Goal: Answer question/provide support

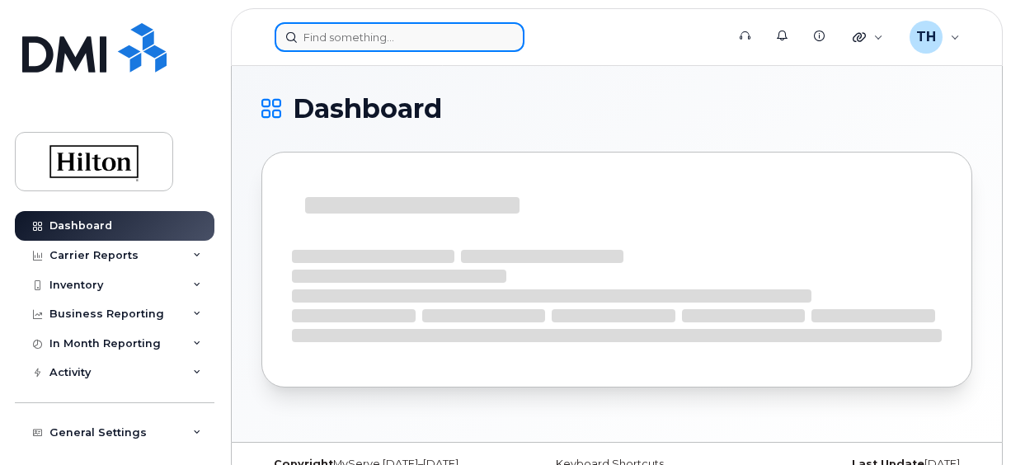
click at [342, 49] on input at bounding box center [400, 37] width 250 height 30
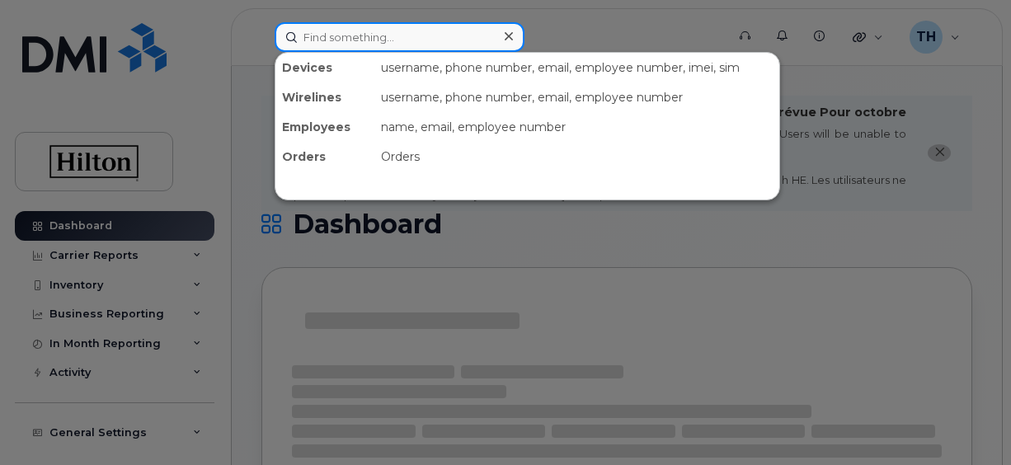
paste input "[PERSON_NAME]"
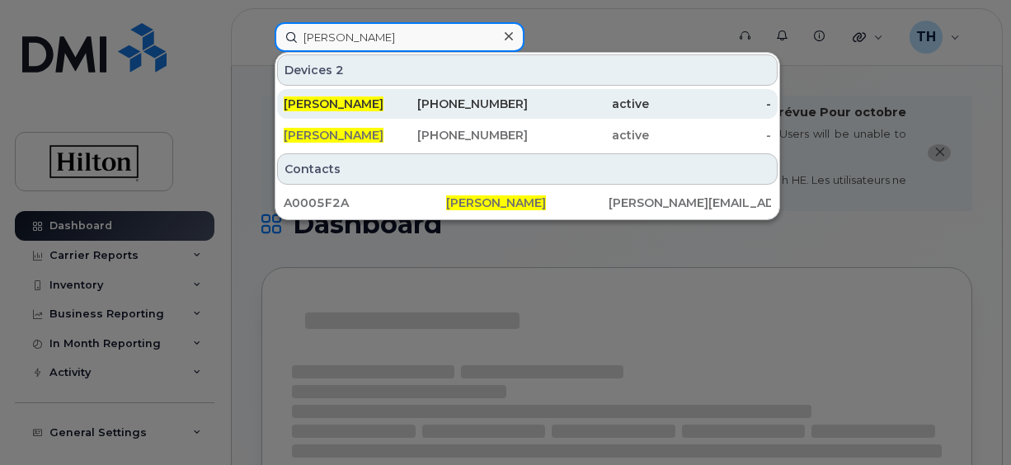
type input "[PERSON_NAME]"
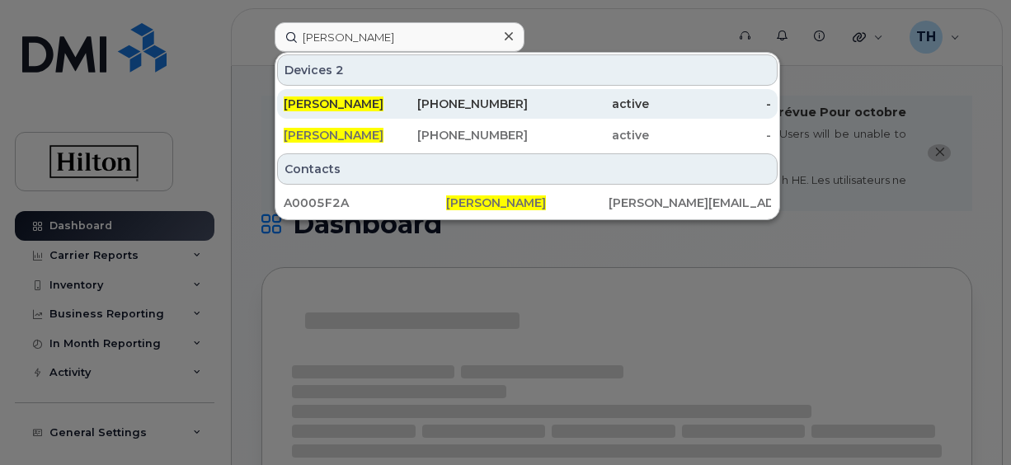
click at [357, 97] on span "[PERSON_NAME]" at bounding box center [334, 104] width 100 height 15
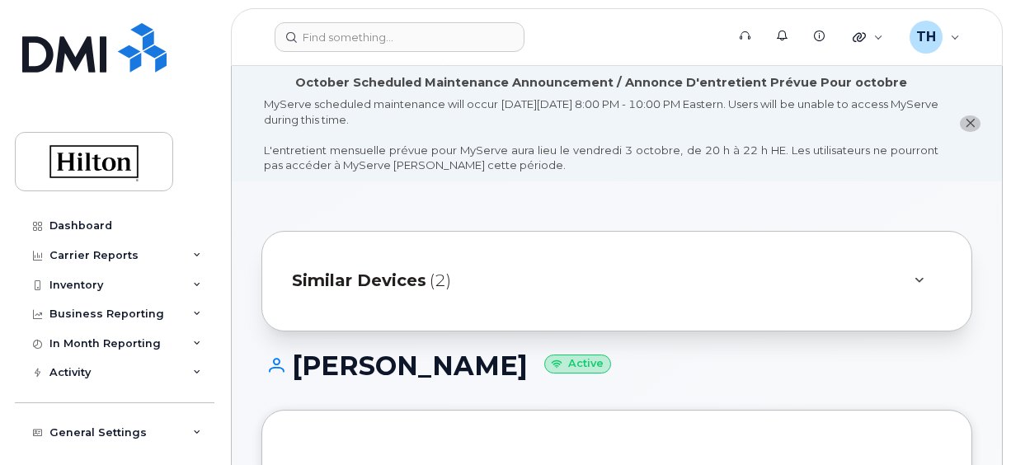
click at [979, 123] on button "close notification" at bounding box center [970, 123] width 21 height 17
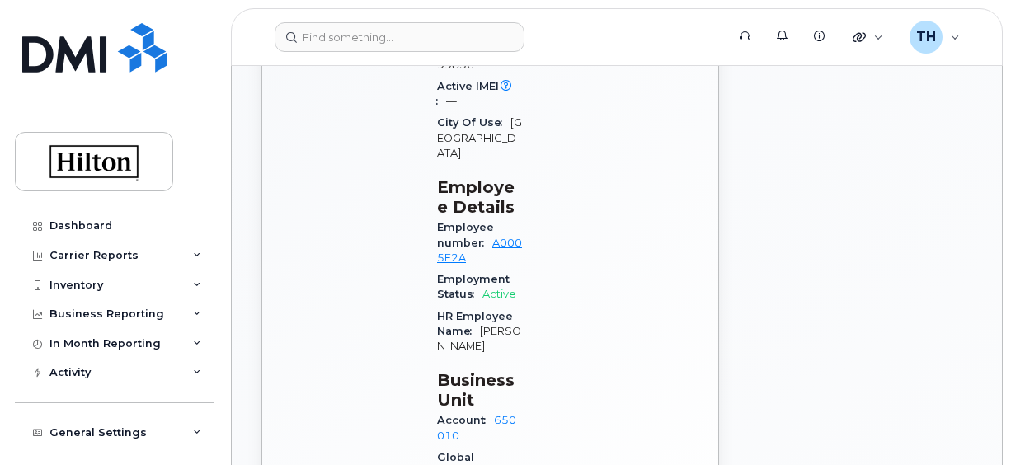
scroll to position [871, 0]
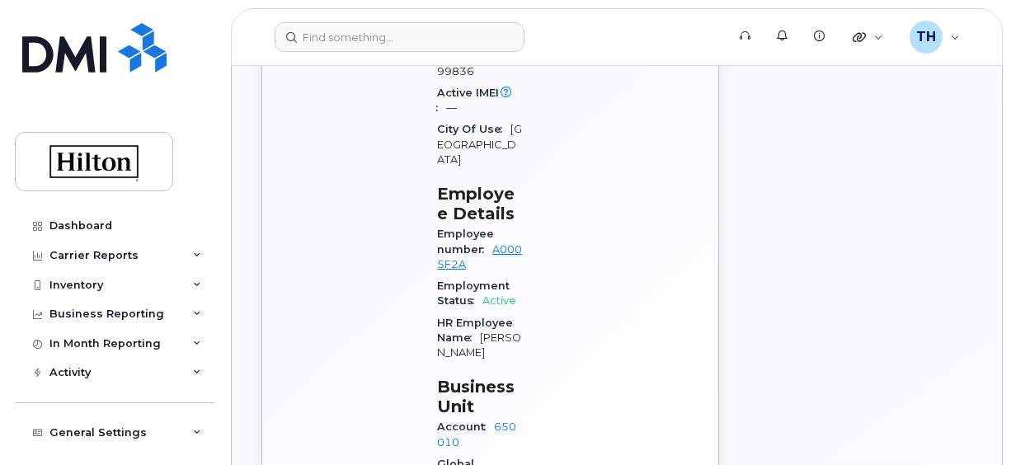
drag, startPoint x: 1007, startPoint y: 224, endPoint x: 1008, endPoint y: 181, distance: 42.9
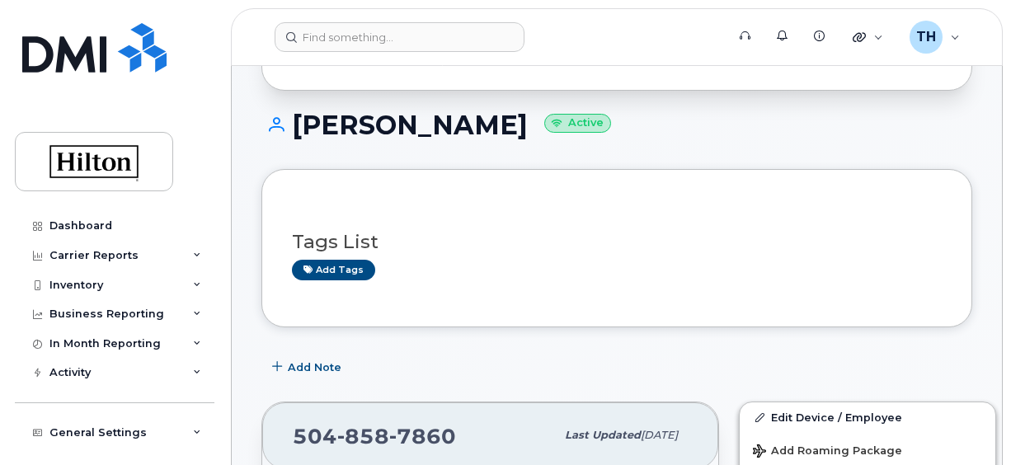
scroll to position [79, 0]
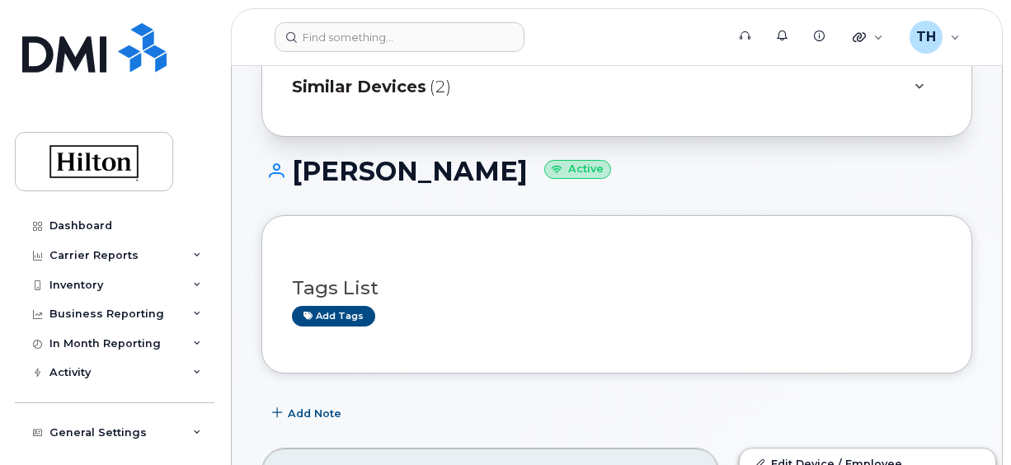
click at [907, 78] on div at bounding box center [919, 87] width 46 height 40
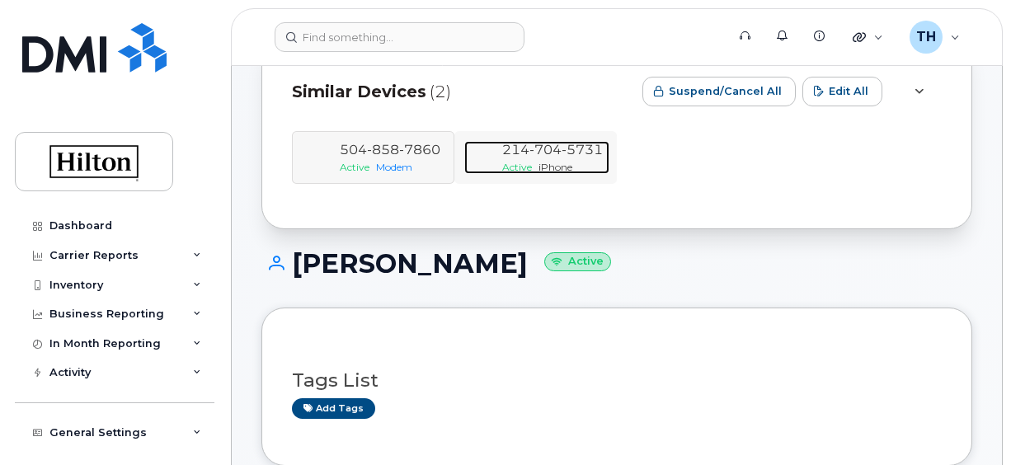
click at [496, 170] on div "214 704 5731 Active iPhone" at bounding box center [553, 157] width 114 height 33
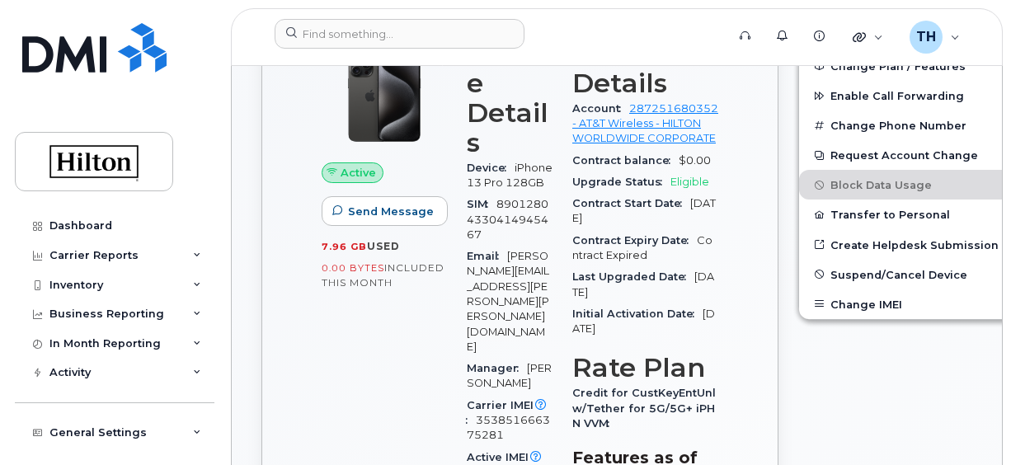
scroll to position [623, 0]
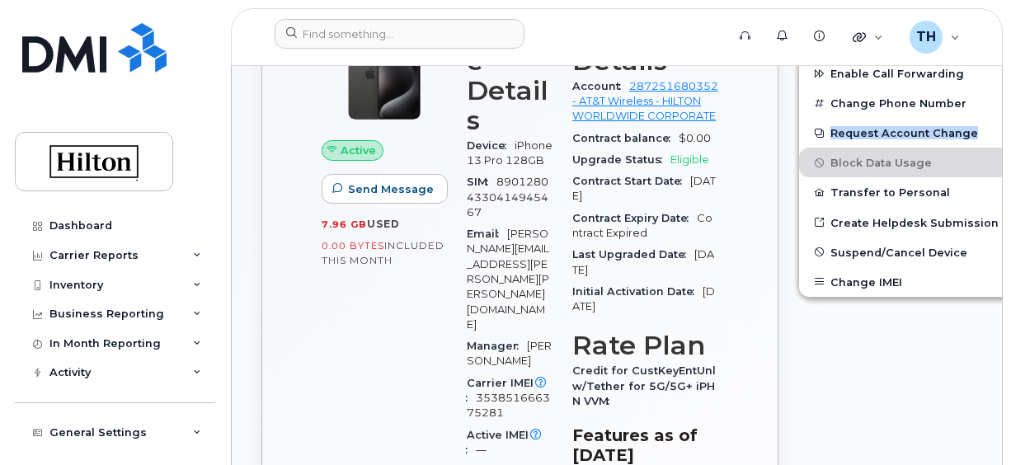
drag, startPoint x: 1010, startPoint y: 134, endPoint x: 1008, endPoint y: 111, distance: 23.2
